Goal: Navigation & Orientation: Go to known website

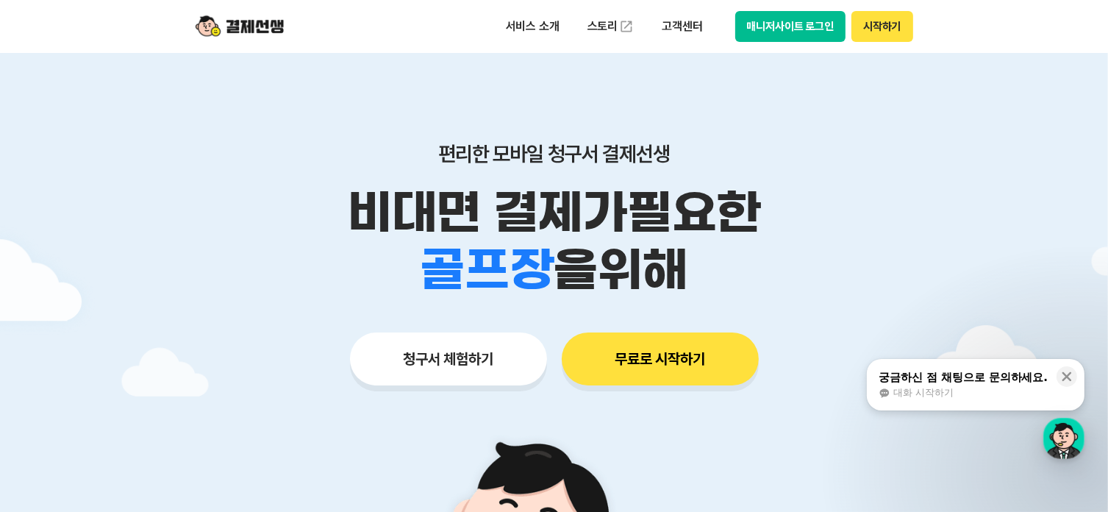
click at [803, 30] on button "매니저사이트 로그인" at bounding box center [790, 26] width 111 height 31
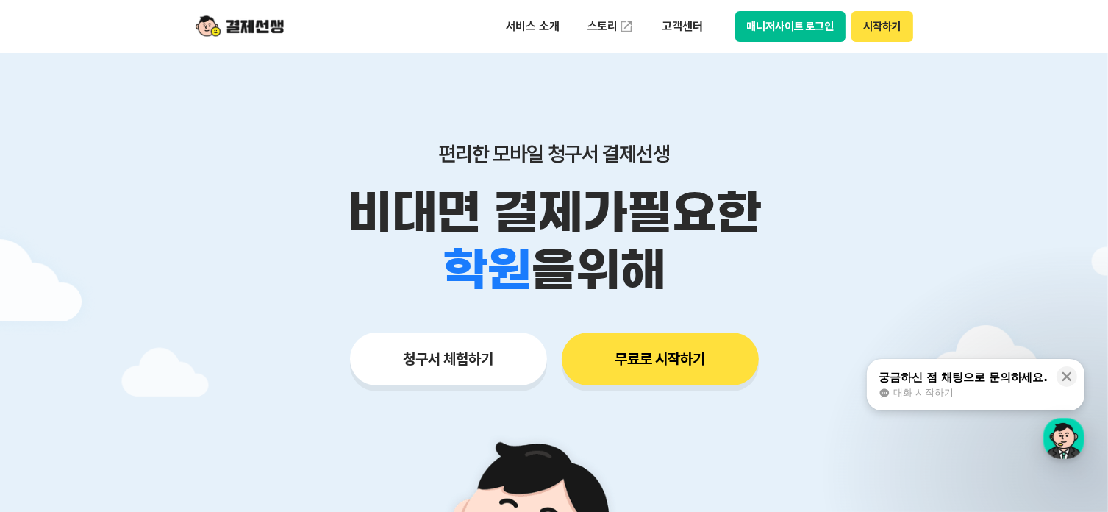
click at [236, 352] on div "청구서 체험하기 무료로 시작하기" at bounding box center [554, 358] width 753 height 53
click at [800, 24] on button "매니저사이트 로그인" at bounding box center [790, 26] width 111 height 31
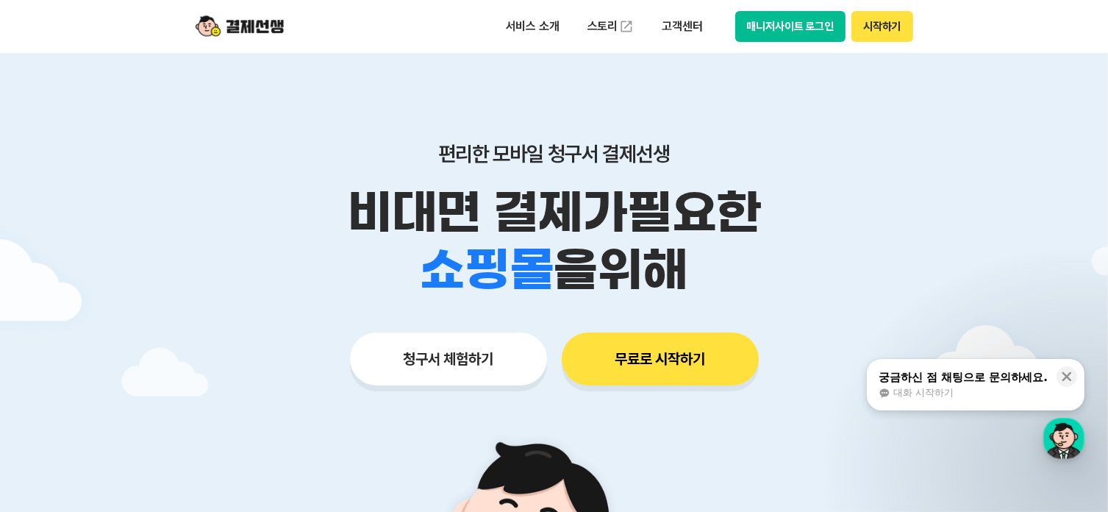
drag, startPoint x: 281, startPoint y: 285, endPoint x: 301, endPoint y: 295, distance: 22.4
click at [287, 290] on div "학원 공부방 호텔 쇼핑몰 병원 배달 보험사 항공사 골프장 을 위해" at bounding box center [554, 269] width 753 height 57
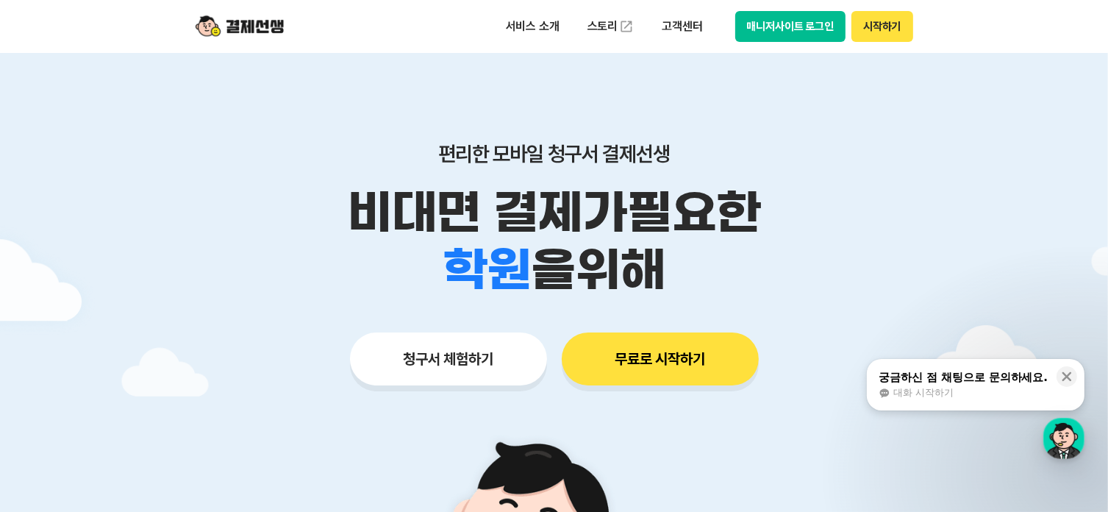
click at [797, 27] on button "매니저사이트 로그인" at bounding box center [790, 26] width 111 height 31
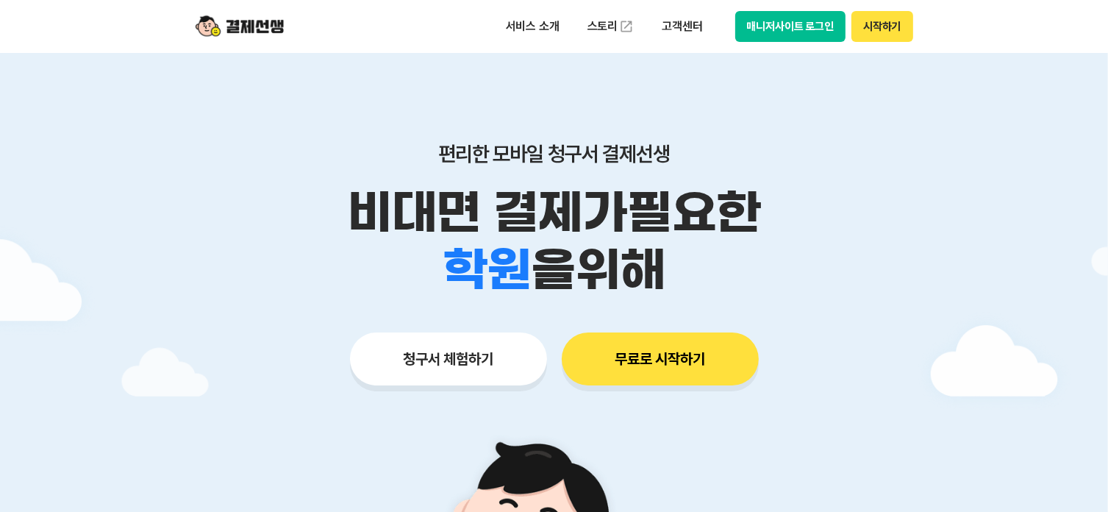
click at [788, 24] on button "매니저사이트 로그인" at bounding box center [790, 26] width 111 height 31
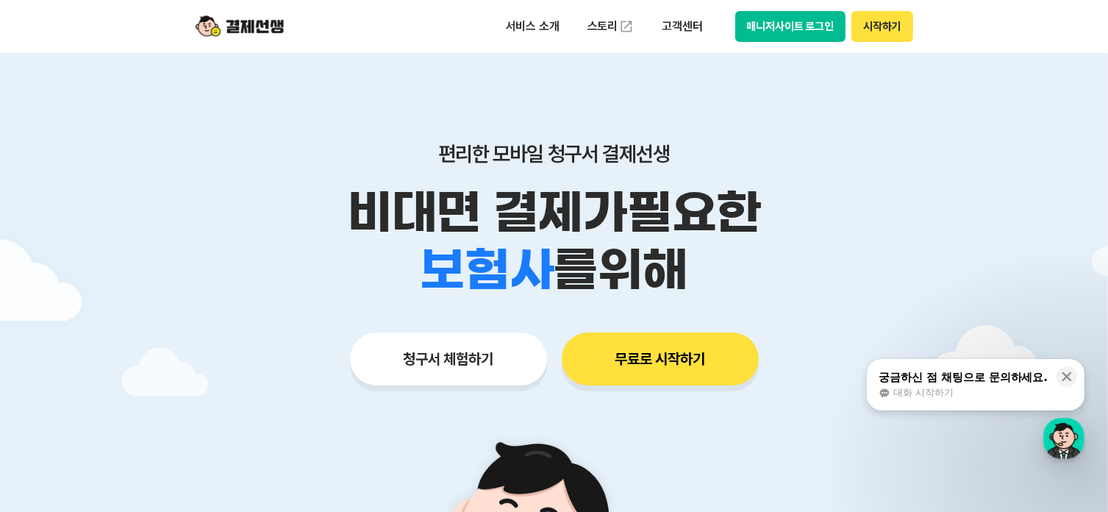
click at [793, 30] on button "매니저사이트 로그인" at bounding box center [790, 26] width 111 height 31
